Goal: Task Accomplishment & Management: Manage account settings

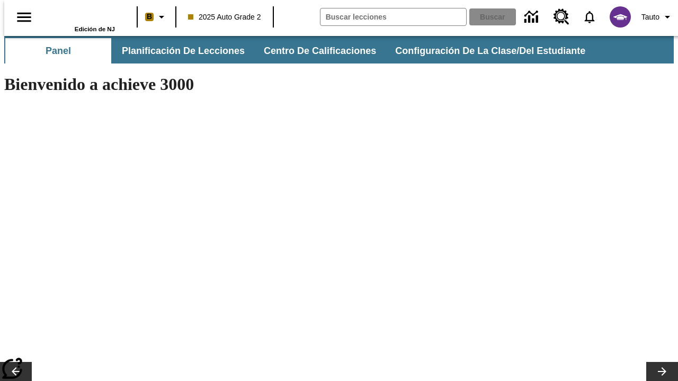
type input "-1"
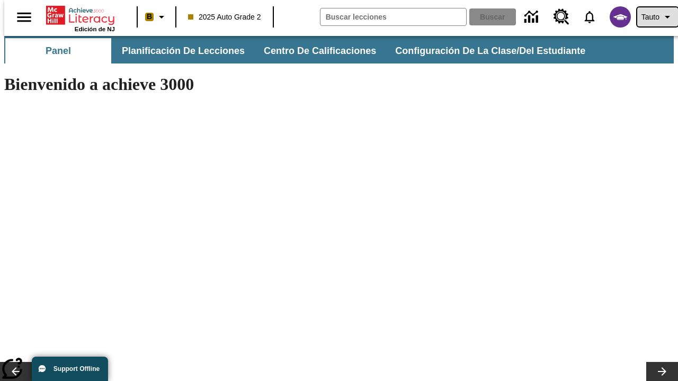
click at [652, 17] on span "Tauto" at bounding box center [650, 17] width 18 height 11
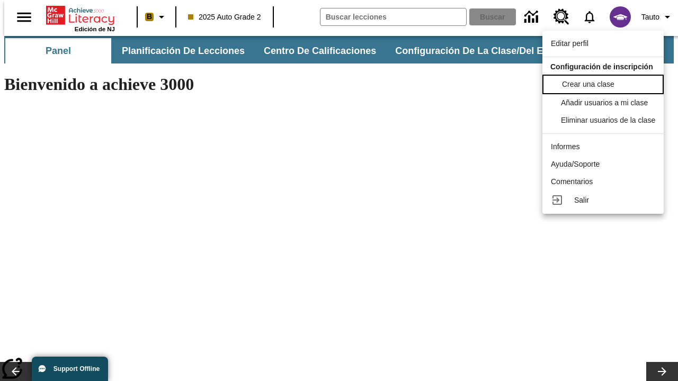
click at [606, 83] on span "Crear una clase" at bounding box center [588, 84] width 52 height 8
click at [606, 103] on span "Añadir usuarios a mi clase" at bounding box center [605, 101] width 87 height 8
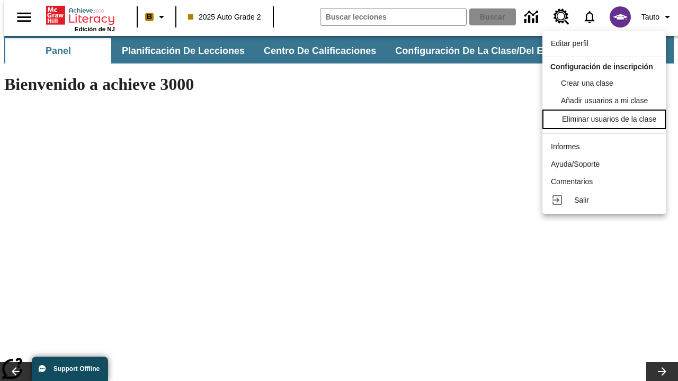
click at [606, 125] on div "Eliminar usuarios de la clase" at bounding box center [609, 119] width 94 height 11
